Goal: Understand process/instructions: Learn how to perform a task or action

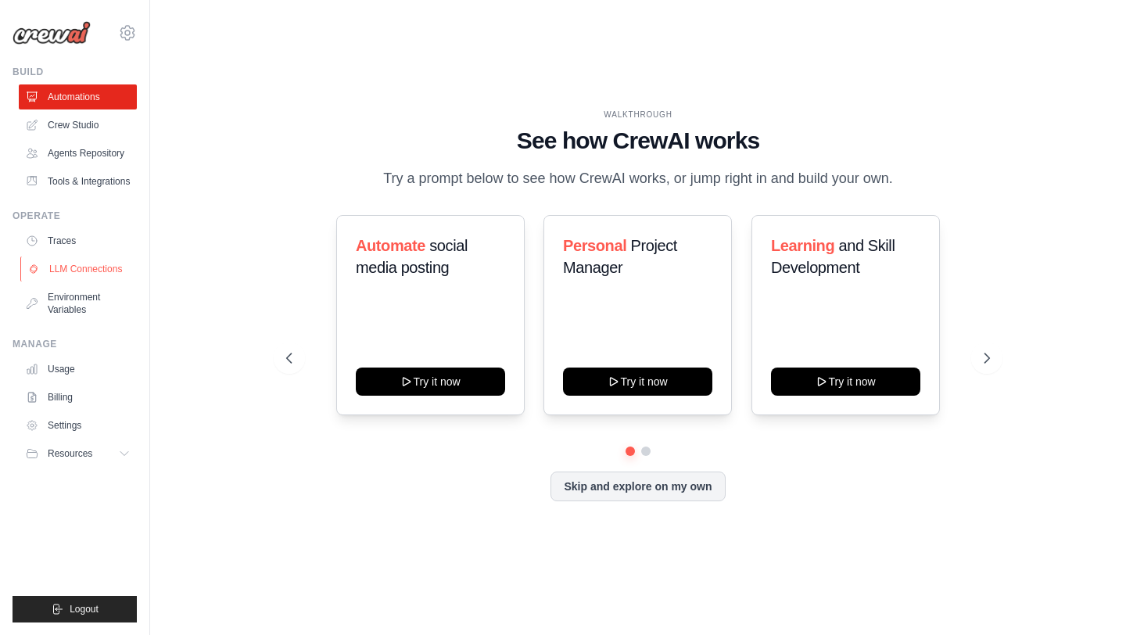
click at [104, 262] on link "LLM Connections" at bounding box center [79, 268] width 118 height 25
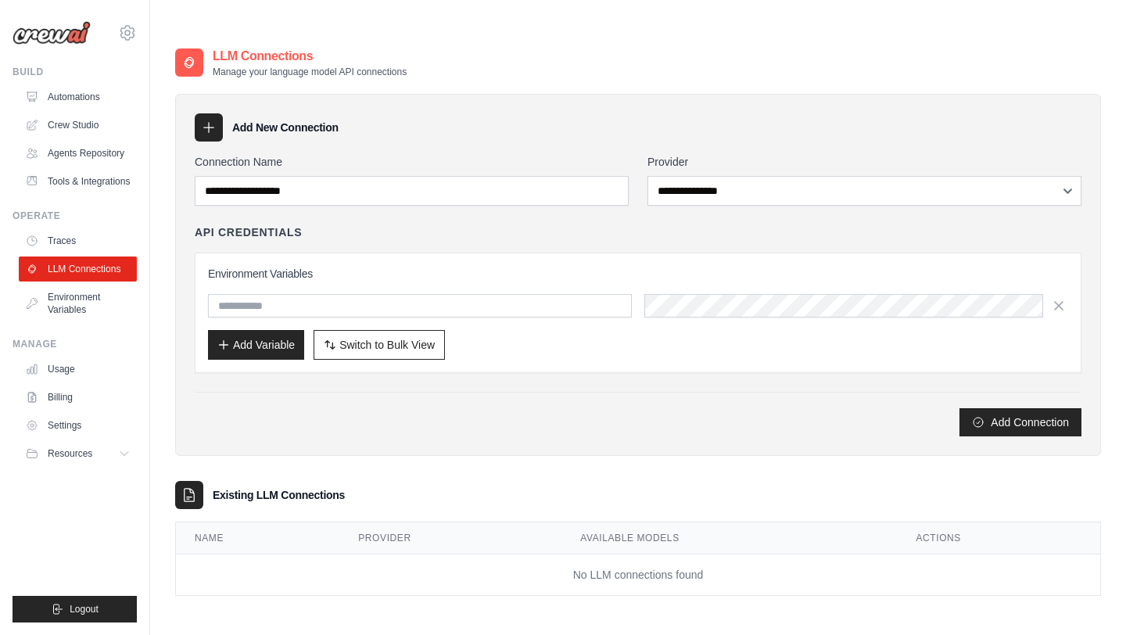
scroll to position [31, 0]
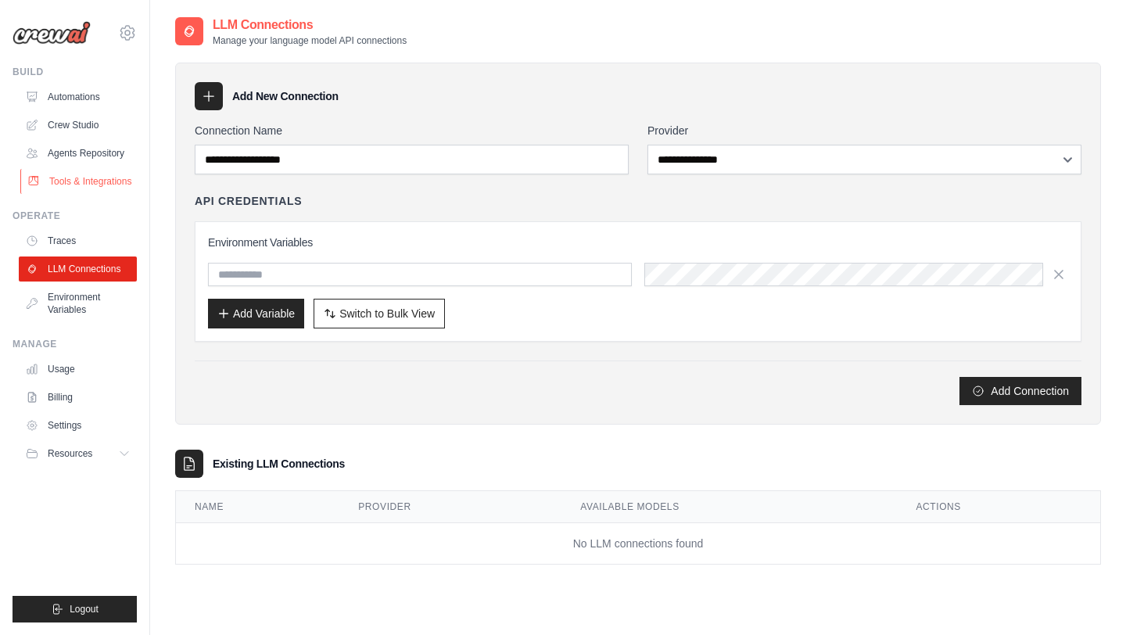
click at [69, 169] on link "Tools & Integrations" at bounding box center [79, 181] width 118 height 25
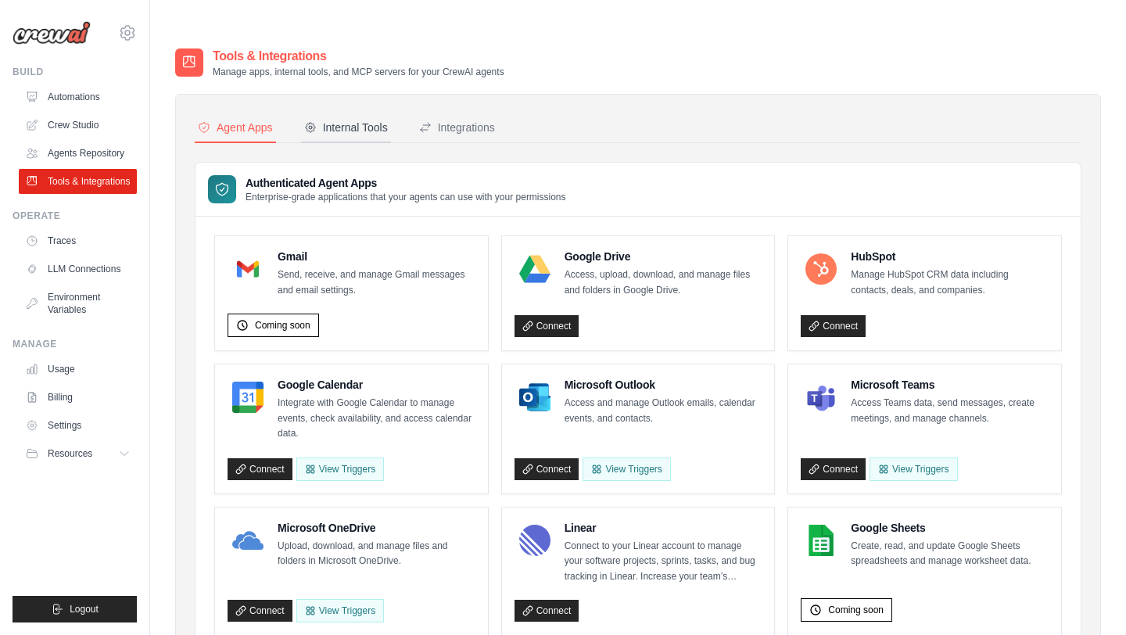
click at [363, 120] on div "Internal Tools" at bounding box center [346, 128] width 84 height 16
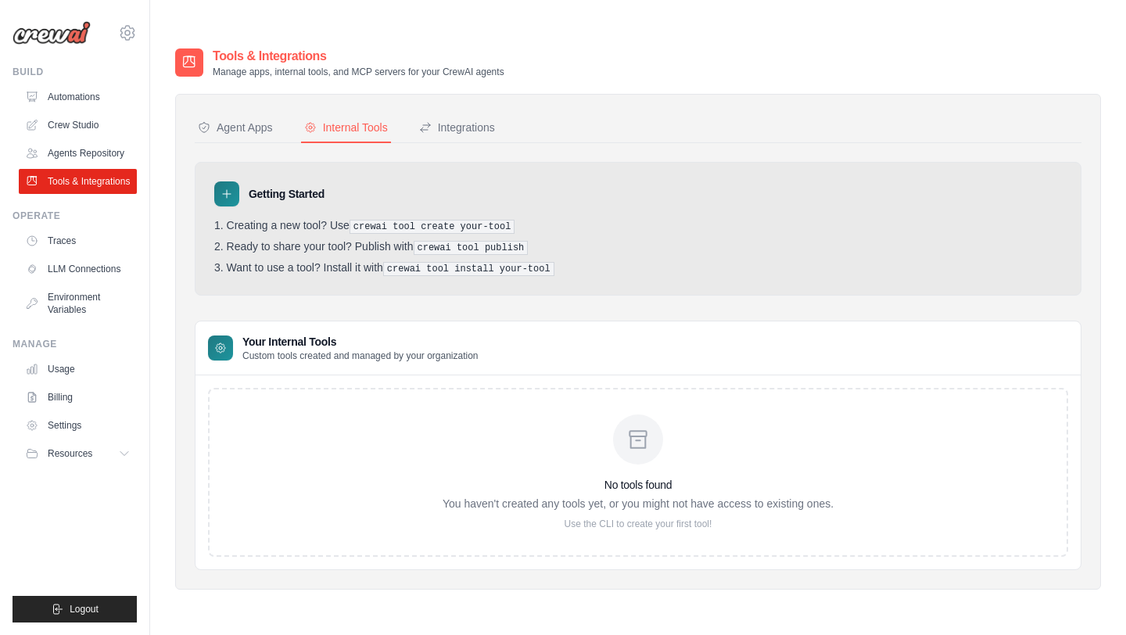
scroll to position [31, 0]
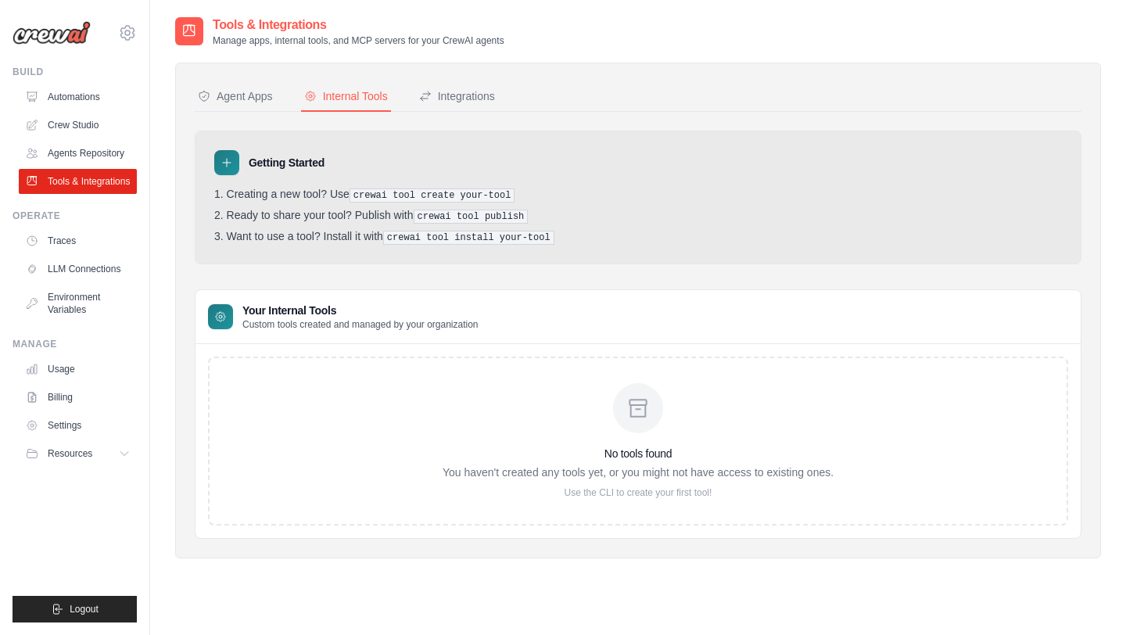
click at [399, 188] on pre "crewai tool create your-tool" at bounding box center [433, 195] width 166 height 14
click at [483, 188] on pre "crewai tool create your-tool" at bounding box center [433, 195] width 166 height 14
drag, startPoint x: 357, startPoint y: 164, endPoint x: 519, endPoint y: 164, distance: 162.6
click at [519, 188] on li "Creating a new tool? Use crewai tool create your-tool" at bounding box center [638, 195] width 848 height 15
copy pre "crewai tool create your-tool"
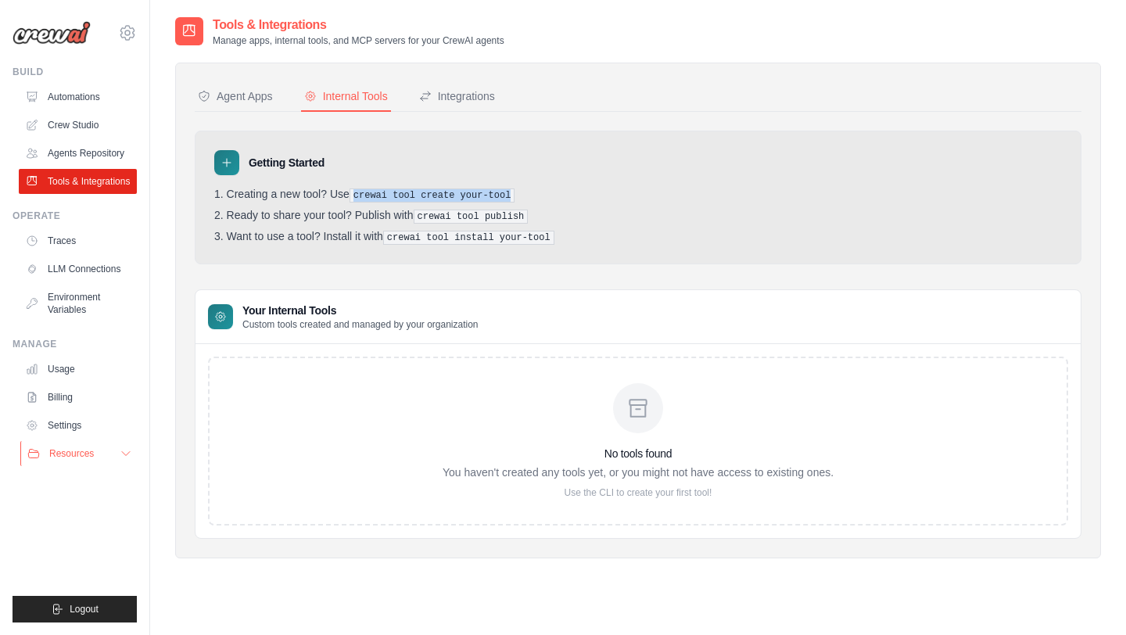
click at [100, 461] on button "Resources" at bounding box center [79, 453] width 118 height 25
click at [105, 481] on span "Documentation" at bounding box center [87, 480] width 63 height 13
click at [70, 130] on link "Crew Studio" at bounding box center [79, 125] width 118 height 25
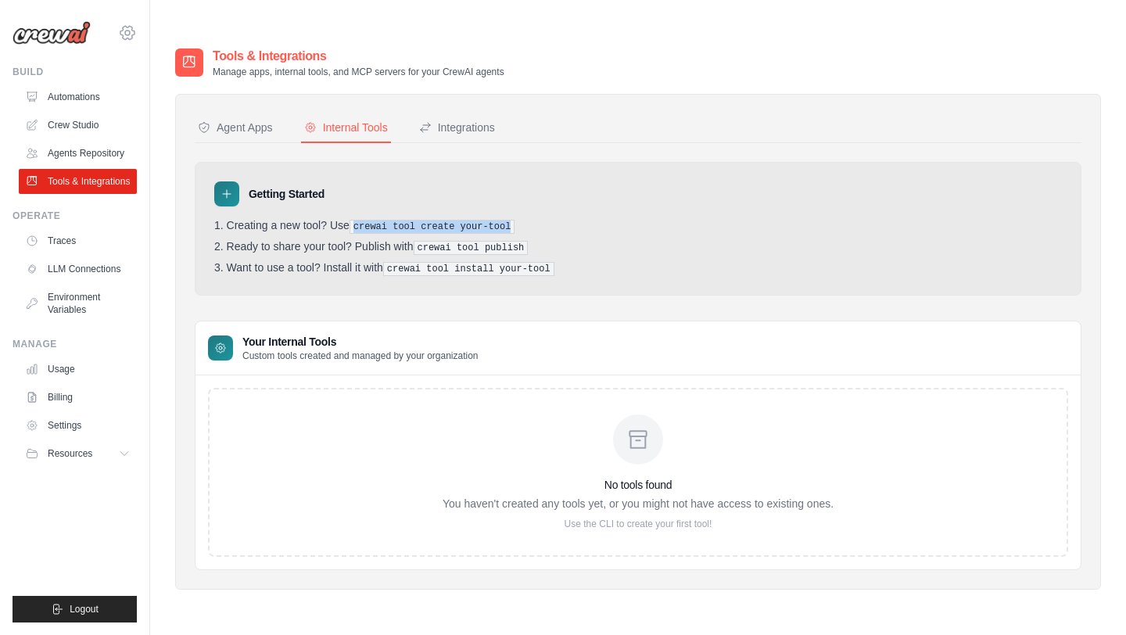
click at [127, 28] on icon at bounding box center [127, 32] width 19 height 19
click at [131, 27] on icon at bounding box center [127, 32] width 19 height 19
click at [109, 120] on link "Crew Studio" at bounding box center [79, 125] width 118 height 25
click at [75, 124] on link "Crew Studio" at bounding box center [79, 125] width 118 height 25
